Goal: Transaction & Acquisition: Obtain resource

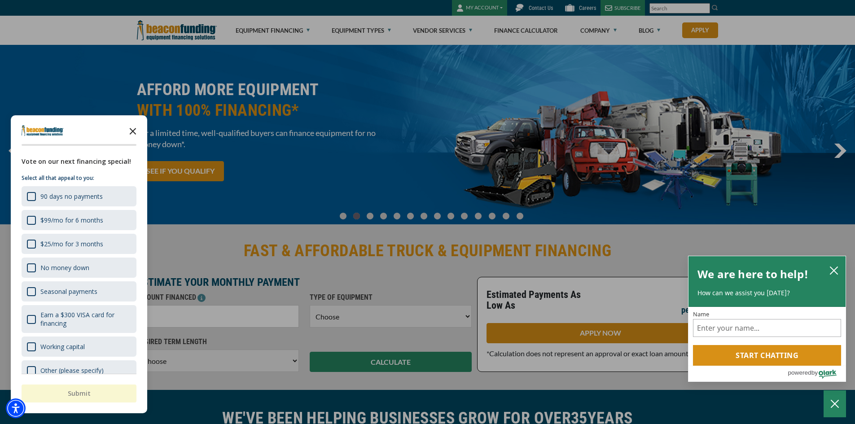
click at [138, 125] on icon "Close the survey" at bounding box center [133, 131] width 18 height 18
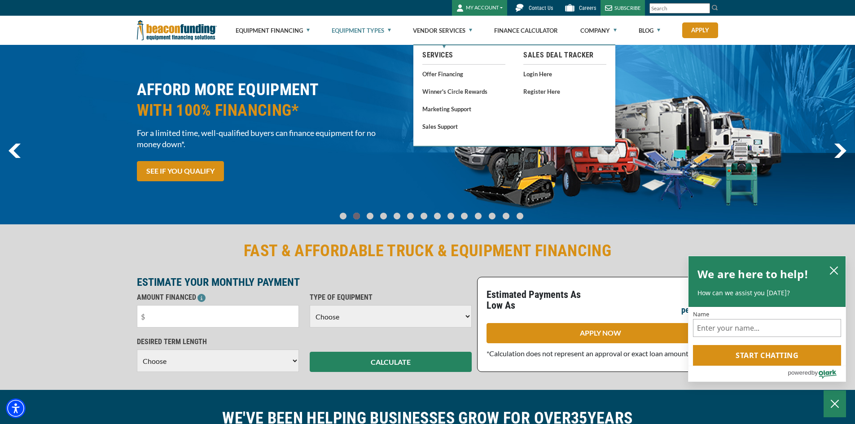
click at [379, 32] on link "Equipment Types" at bounding box center [361, 30] width 59 height 29
